Goal: Information Seeking & Learning: Learn about a topic

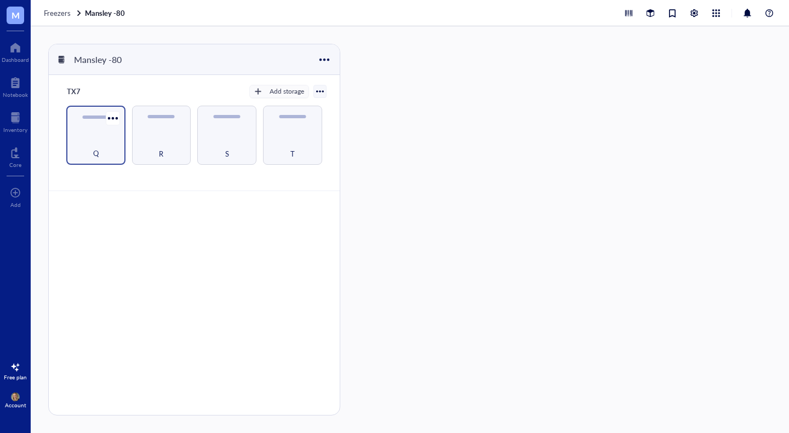
click at [112, 143] on div "Q" at bounding box center [96, 147] width 48 height 24
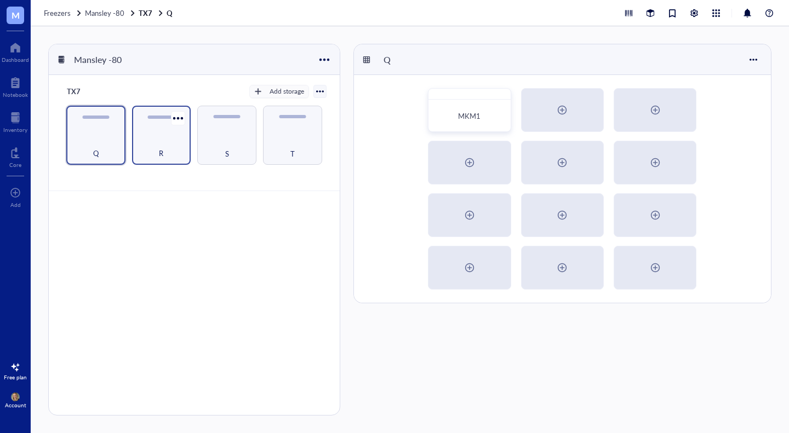
click at [176, 144] on div "R" at bounding box center [161, 147] width 48 height 24
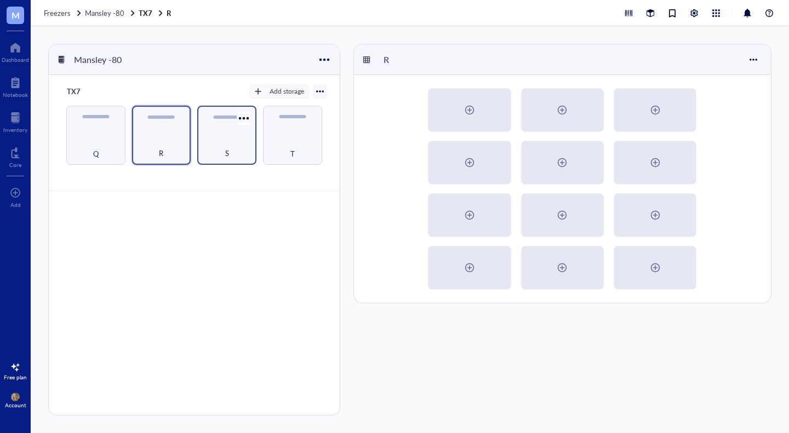
click at [219, 149] on div "S" at bounding box center [227, 147] width 48 height 24
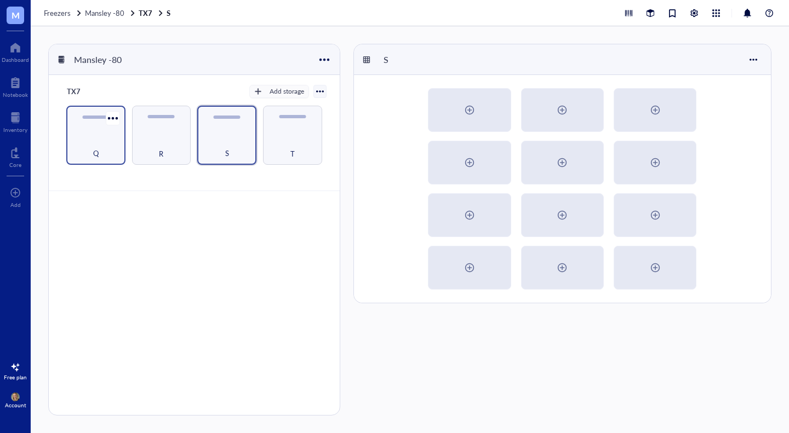
click at [77, 145] on div "Q" at bounding box center [96, 147] width 48 height 24
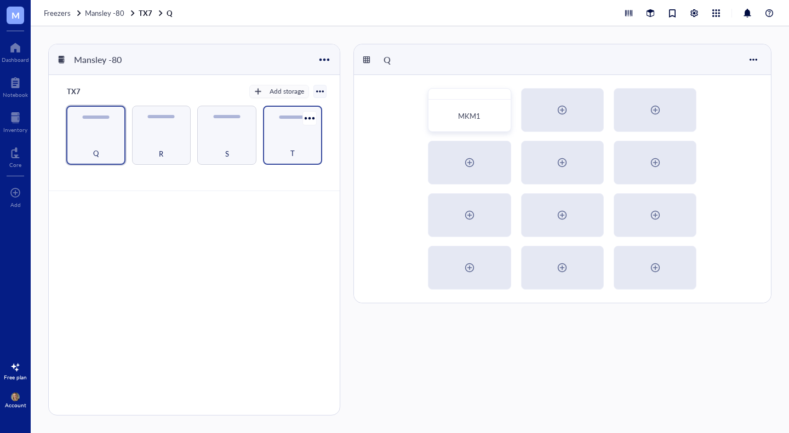
click at [264, 147] on div "T" at bounding box center [292, 135] width 59 height 59
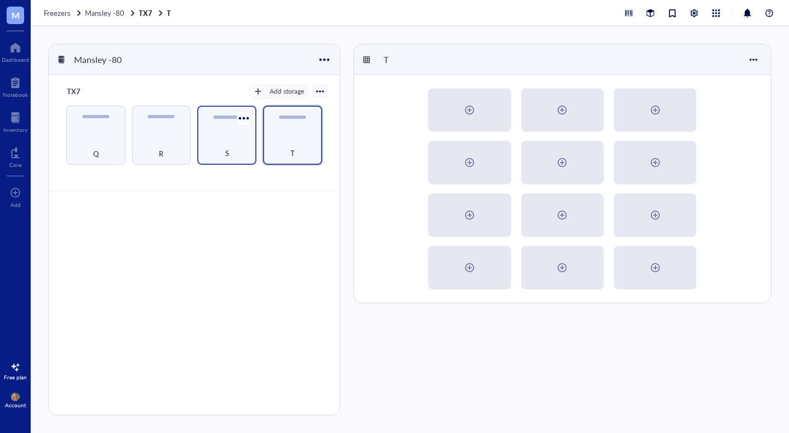
click at [226, 148] on span "S" at bounding box center [227, 153] width 4 height 12
click at [23, 120] on div at bounding box center [15, 118] width 24 height 18
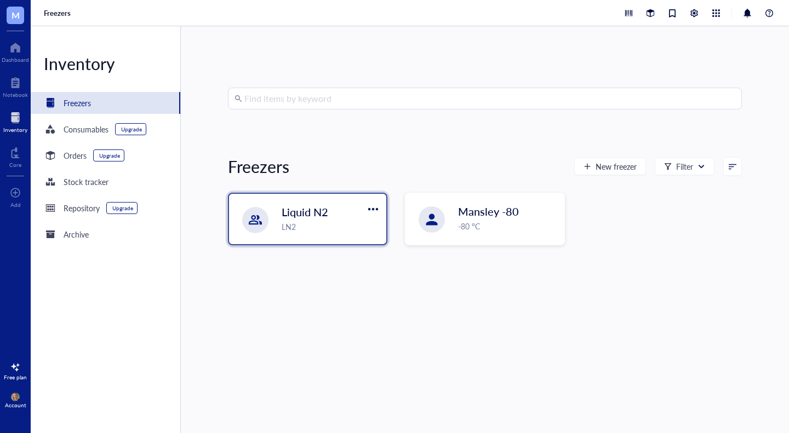
click at [351, 212] on div "Liquid N2" at bounding box center [323, 211] width 84 height 15
click at [311, 210] on span "Liquid N2" at bounding box center [304, 211] width 47 height 15
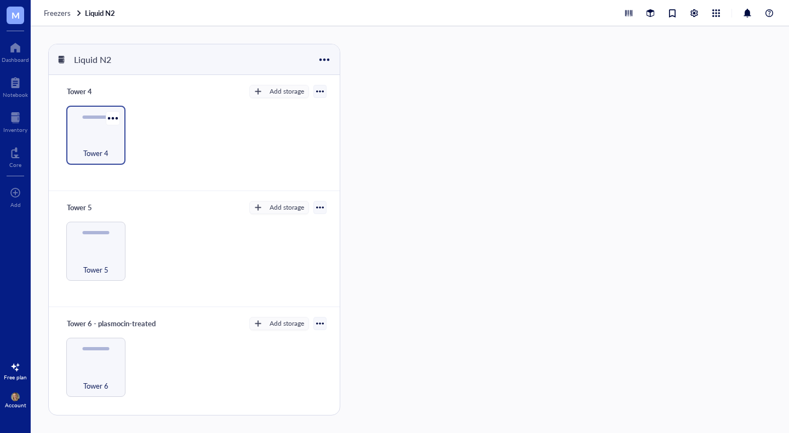
click at [99, 145] on div "Tower 4" at bounding box center [96, 147] width 48 height 24
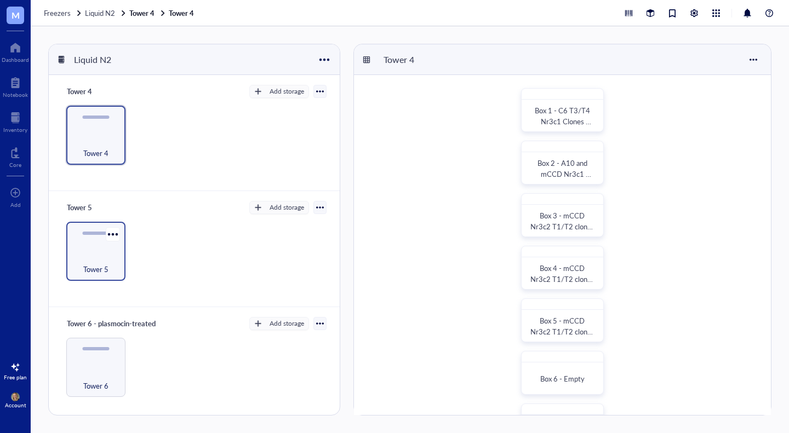
click at [131, 261] on div "Tower 5" at bounding box center [194, 251] width 264 height 59
click at [111, 252] on div "Tower 5" at bounding box center [96, 263] width 48 height 24
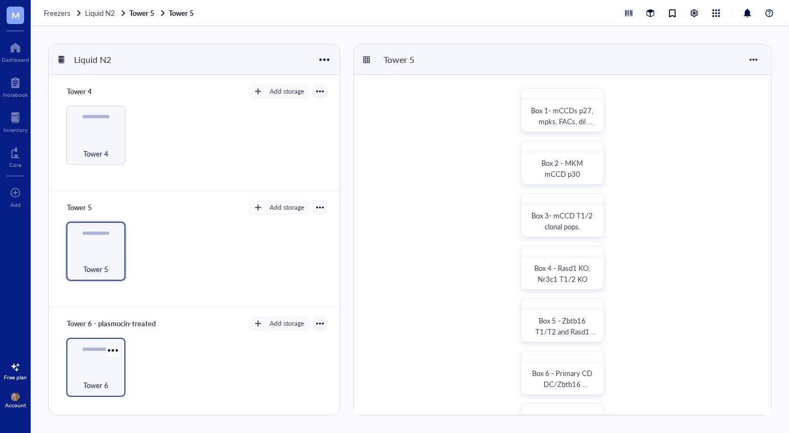
click at [100, 363] on div "Tower 6" at bounding box center [95, 367] width 59 height 59
click at [103, 265] on span "Tower 5" at bounding box center [95, 269] width 25 height 12
click at [99, 344] on div "Tower 6" at bounding box center [95, 367] width 59 height 59
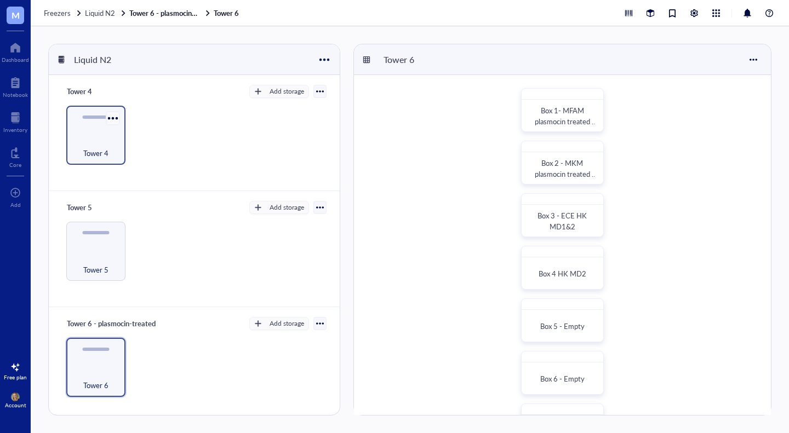
click at [105, 122] on div at bounding box center [113, 118] width 16 height 16
click at [89, 148] on span "Tower 4" at bounding box center [95, 153] width 25 height 12
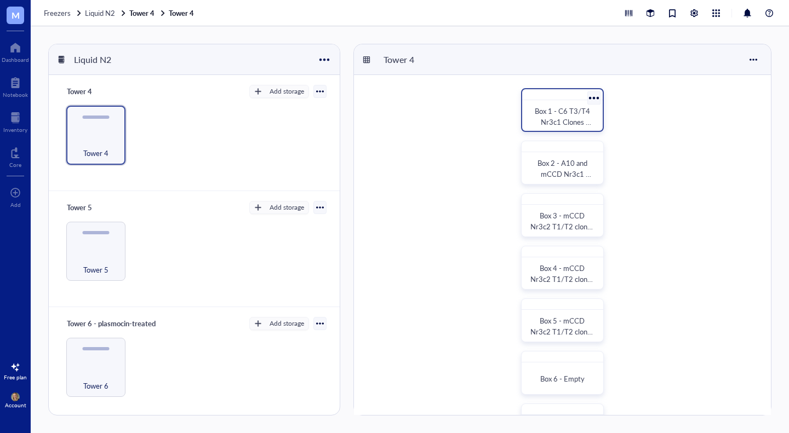
click at [540, 114] on span "Box 1 - C6 T3/T4 Nr3c1 Clones 06/22 SL" at bounding box center [562, 122] width 57 height 32
click at [562, 163] on span "Box 2 - A10 and mCCD Nr3c1 T3/T4 clonal 06/22 SL" at bounding box center [563, 179] width 64 height 43
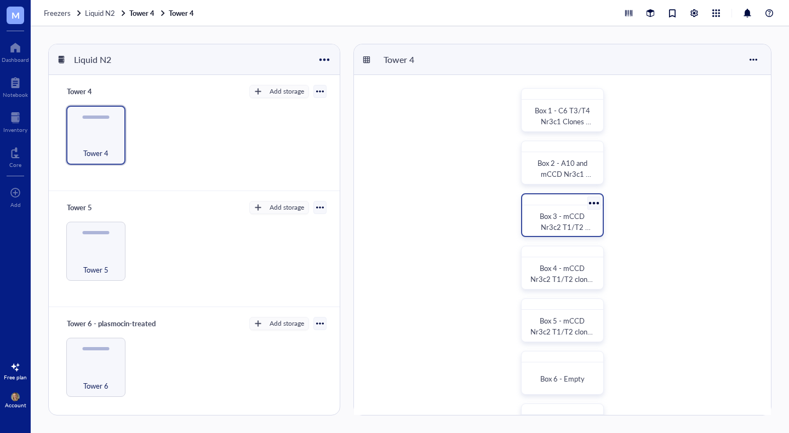
click at [523, 214] on div "Box 3 - mCCD Nr3c2 T1/T2 clones 11/23" at bounding box center [562, 215] width 83 height 44
click at [100, 260] on div "Tower 5" at bounding box center [96, 263] width 48 height 24
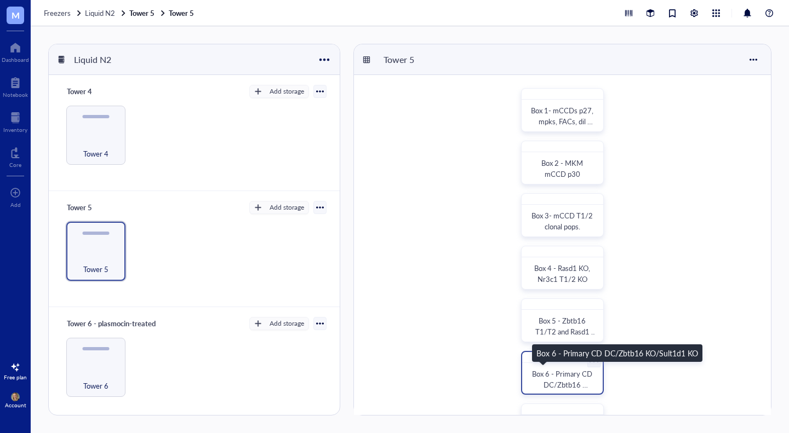
click at [576, 377] on span "Box 6 - Primary CD DC/Zbtb16 KO/Sult1d1 KO" at bounding box center [563, 385] width 62 height 32
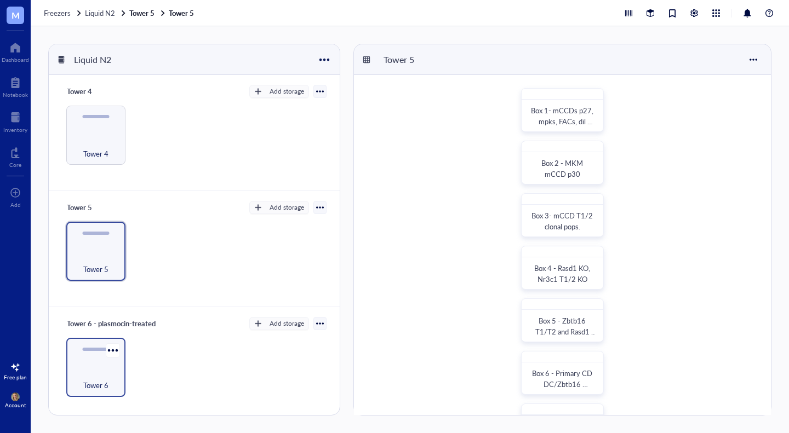
click at [100, 364] on div "Tower 6" at bounding box center [95, 367] width 59 height 59
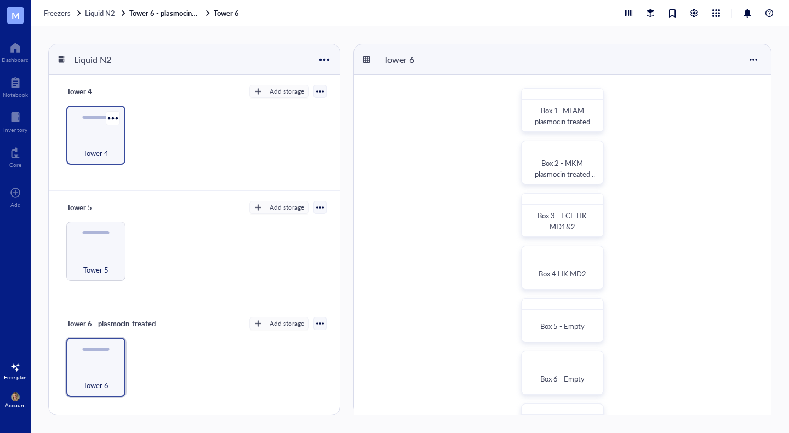
click at [84, 157] on span "Tower 4" at bounding box center [95, 153] width 25 height 12
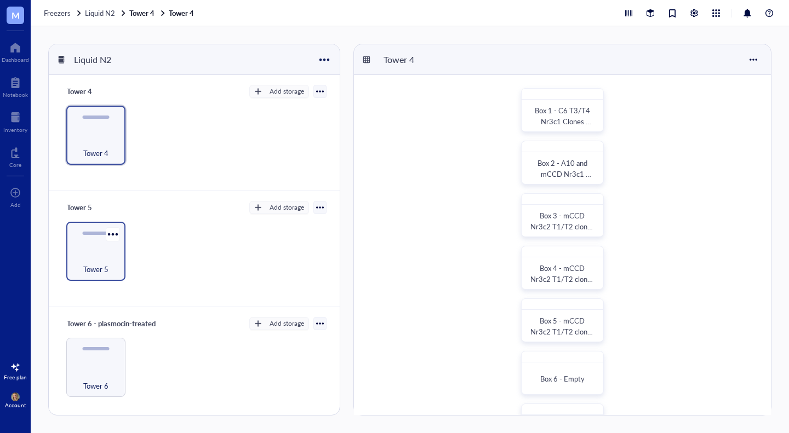
click at [99, 268] on span "Tower 5" at bounding box center [95, 269] width 25 height 12
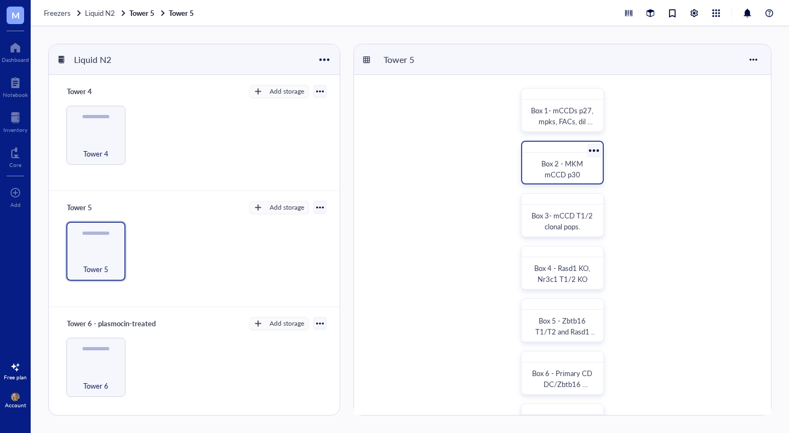
click at [539, 153] on div "Box 2 - MKM mCCD p30" at bounding box center [562, 163] width 83 height 44
click at [553, 112] on span "Box 1- mCCDs p27, mpks, FACs, dil clones" at bounding box center [563, 122] width 64 height 32
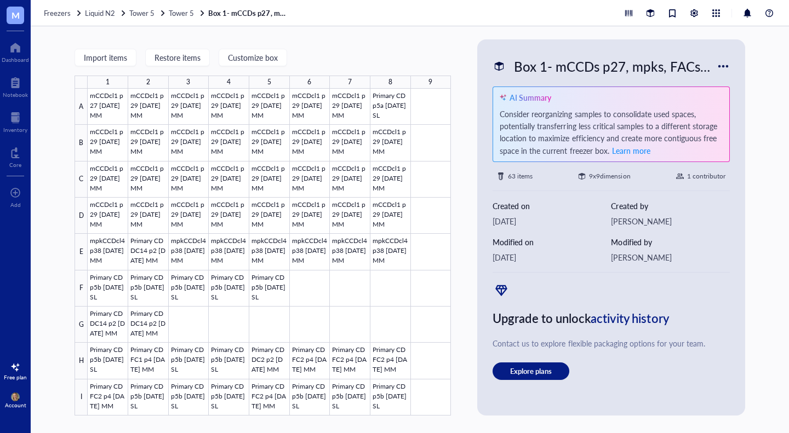
click at [93, 311] on div at bounding box center [269, 252] width 363 height 327
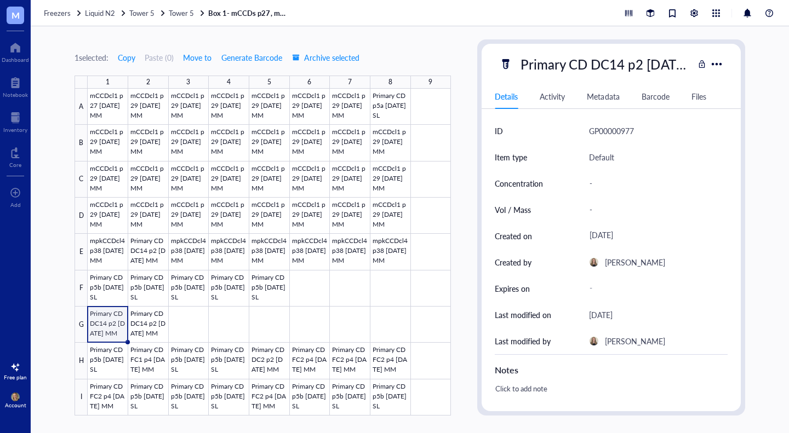
click at [100, 296] on div at bounding box center [269, 252] width 363 height 327
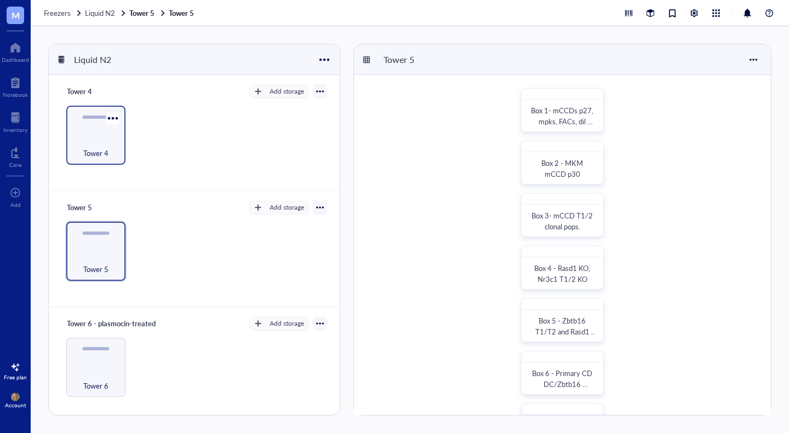
click at [88, 128] on div "Tower 4" at bounding box center [95, 135] width 59 height 59
click at [89, 248] on div "Tower 5" at bounding box center [95, 251] width 59 height 59
click at [107, 363] on div "Tower 6" at bounding box center [95, 367] width 59 height 59
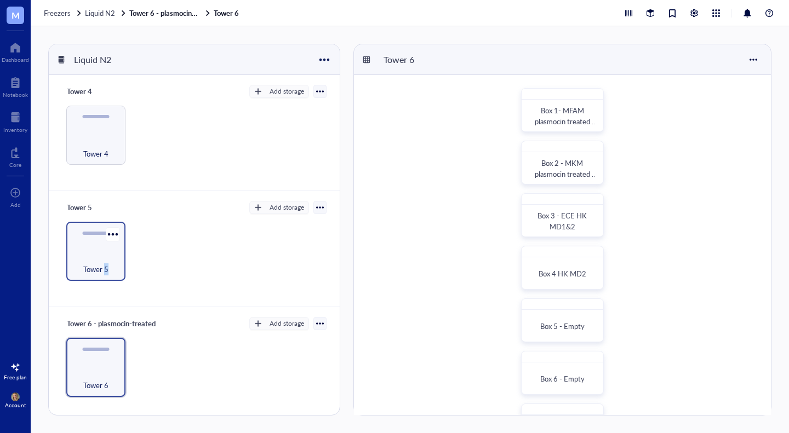
click at [106, 264] on span "Tower 5" at bounding box center [95, 269] width 25 height 12
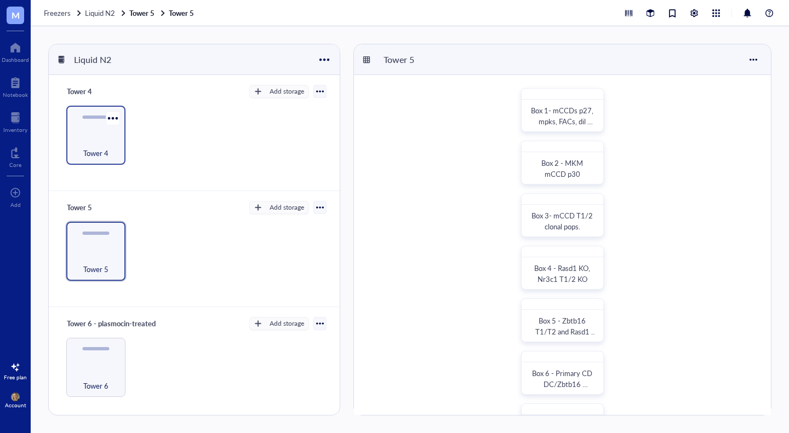
click at [106, 152] on span "Tower 4" at bounding box center [95, 153] width 25 height 12
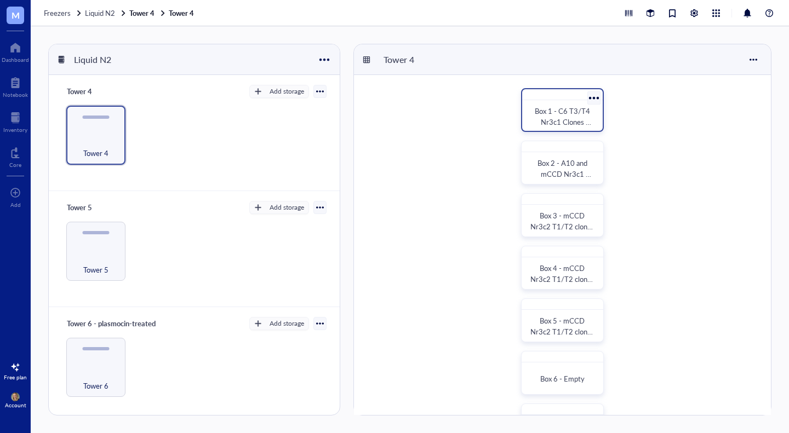
click at [600, 118] on div "Box 1 - C6 T3/T4 Nr3c1 Clones 06/22 SL" at bounding box center [562, 110] width 83 height 44
click at [570, 158] on div "Box 2 - A10 and mCCD Nr3c1 T3/T4 clonal 06/22 SL" at bounding box center [562, 169] width 72 height 24
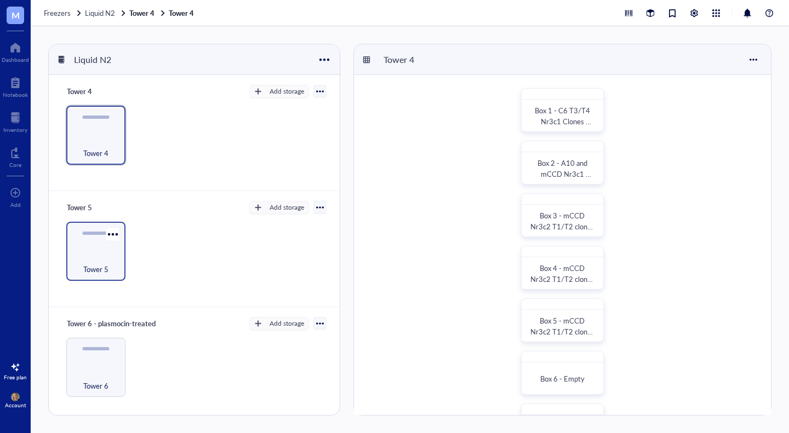
click at [108, 252] on div "Tower 5" at bounding box center [96, 263] width 48 height 24
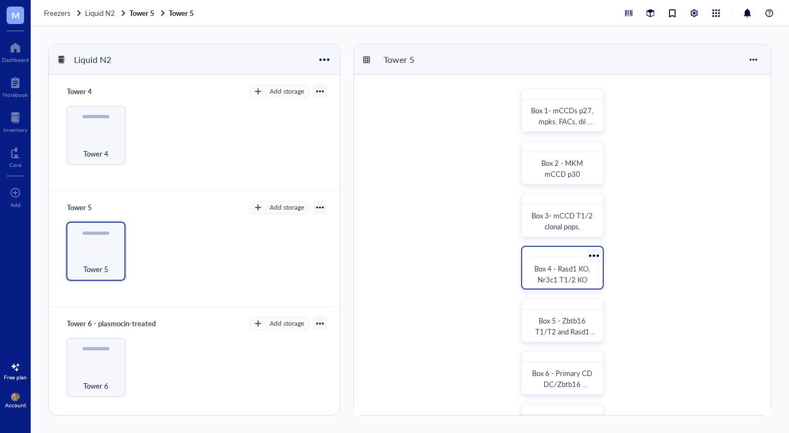
click at [577, 280] on span "Box 4 - Rasd1 KO, Nr3c1 T1/2 KO" at bounding box center [562, 273] width 57 height 21
click at [555, 301] on div at bounding box center [562, 305] width 80 height 11
click at [129, 365] on div "Tower 6" at bounding box center [194, 367] width 264 height 59
click at [118, 370] on div "Tower 6" at bounding box center [96, 379] width 48 height 24
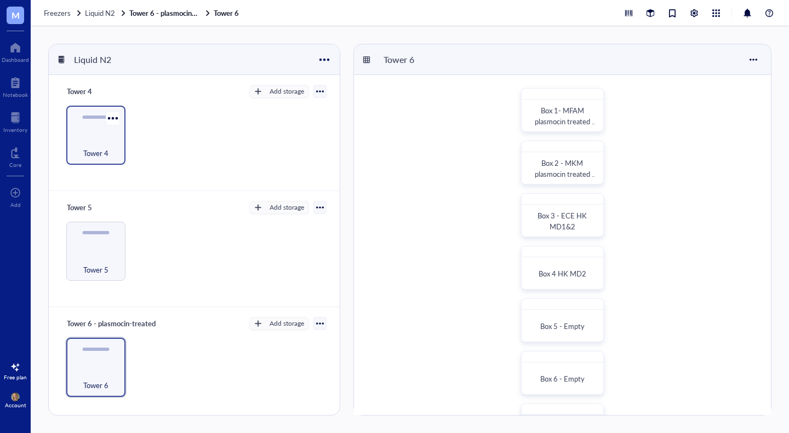
click at [95, 141] on div "Tower 4" at bounding box center [96, 147] width 48 height 24
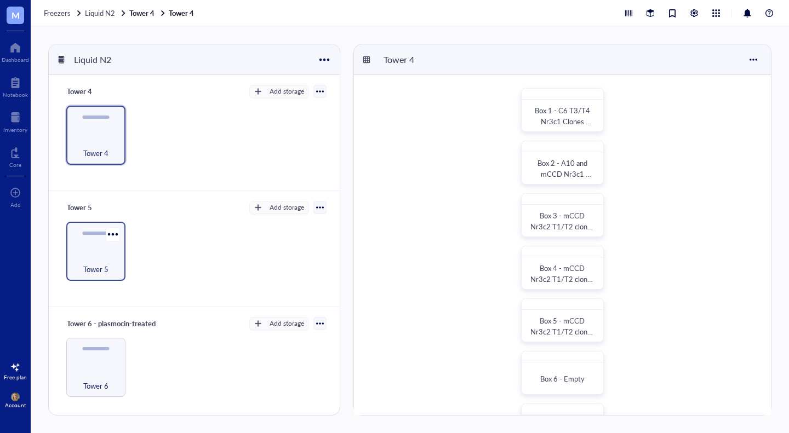
click at [84, 229] on div "Tower 5" at bounding box center [95, 251] width 59 height 59
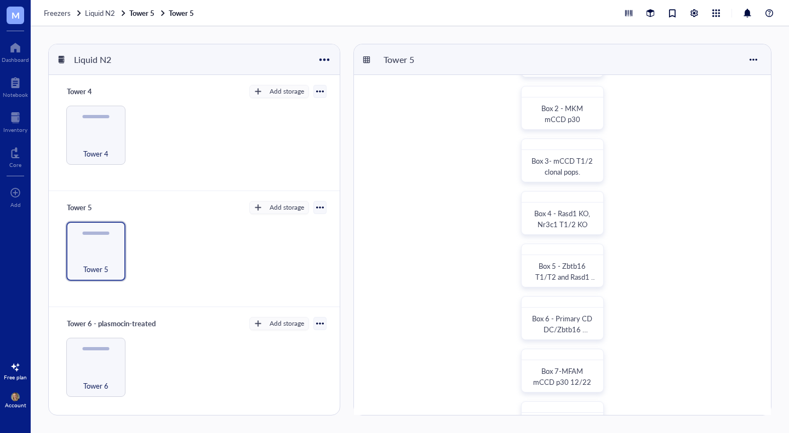
scroll to position [203, 0]
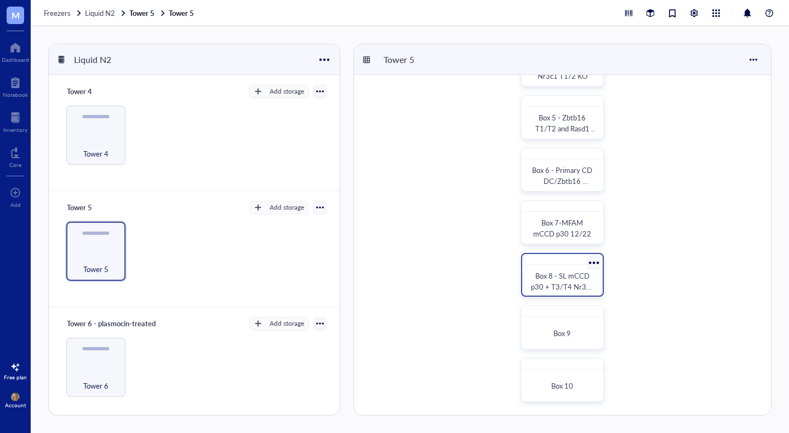
click at [585, 285] on span "Box 8 - SL mCCD p30 + T3/T4 Nr3c1 Clonal Pop." at bounding box center [563, 287] width 65 height 32
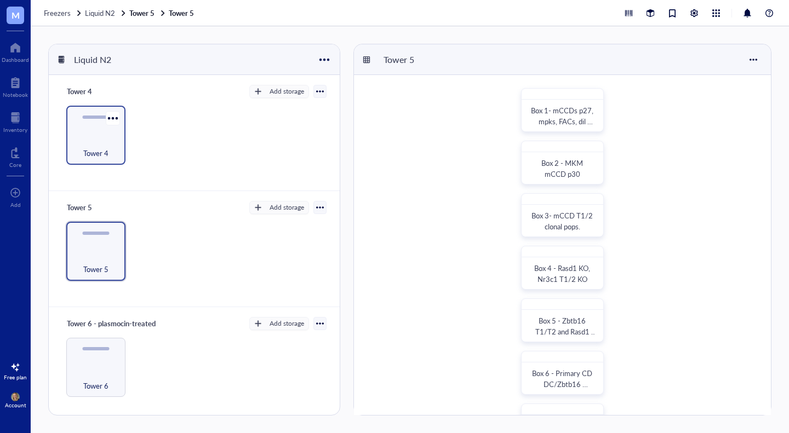
click at [80, 162] on div "Tower 4" at bounding box center [95, 135] width 59 height 59
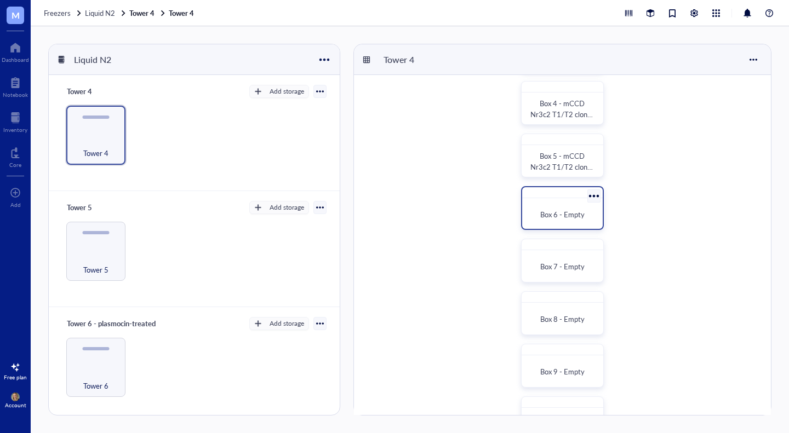
scroll to position [203, 0]
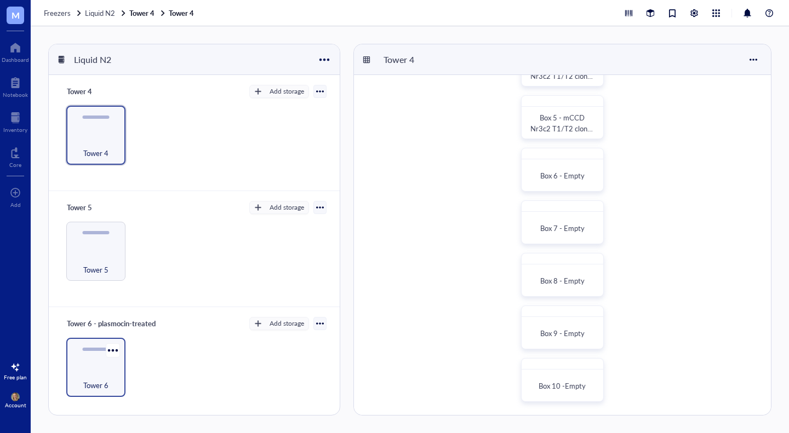
click at [103, 388] on span "Tower 6" at bounding box center [95, 385] width 25 height 12
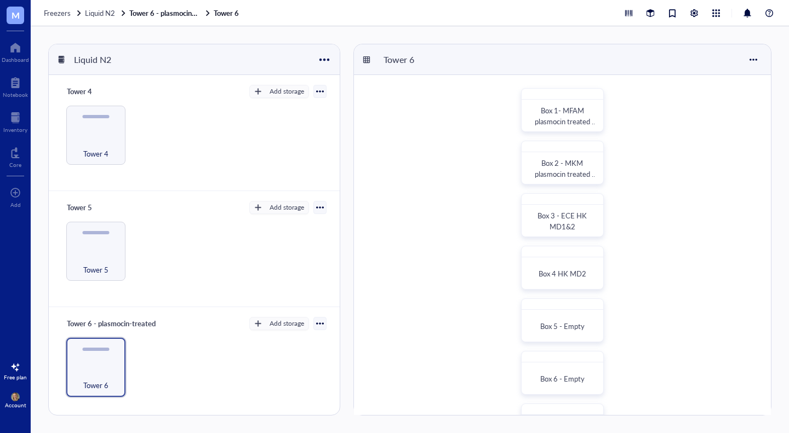
click at [63, 146] on div "Tower 4" at bounding box center [194, 135] width 264 height 59
click at [67, 143] on div "Tower 4" at bounding box center [95, 135] width 59 height 59
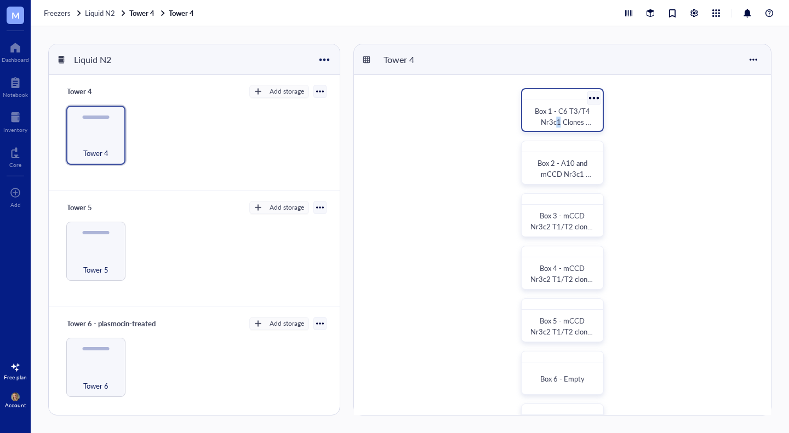
click at [559, 123] on span "Box 1 - C6 T3/T4 Nr3c1 Clones 06/22 SL" at bounding box center [562, 122] width 57 height 32
click at [546, 103] on div "Box 1 - C6 T3/T4 Nr3c1 Clones 06/22 SL" at bounding box center [562, 110] width 83 height 44
click at [549, 170] on span "Box 2 - A10 and mCCD Nr3c1 T3/T4 clonal 06/22 SL" at bounding box center [563, 179] width 64 height 43
